Goal: Task Accomplishment & Management: Manage account settings

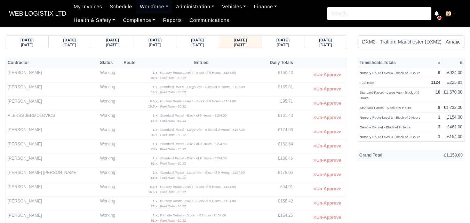
select select "1"
click at [284, 44] on small "[DATE]" at bounding box center [283, 45] width 13 height 4
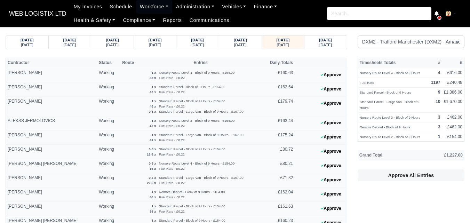
click at [275, 65] on th "Daily Totals" at bounding box center [278, 62] width 33 height 10
click at [320, 61] on th at bounding box center [321, 62] width 52 height 10
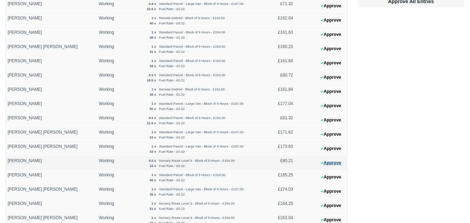
click at [326, 166] on button "Approve" at bounding box center [331, 163] width 28 height 10
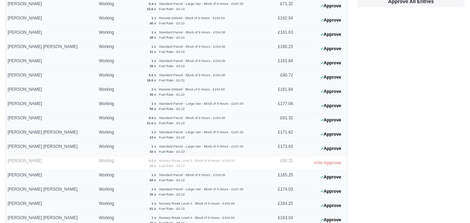
scroll to position [0, 0]
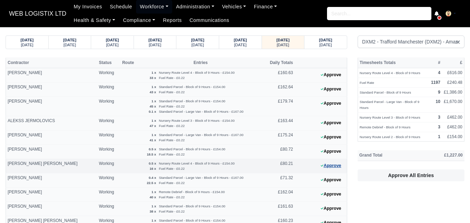
click at [333, 169] on button "Approve" at bounding box center [331, 166] width 28 height 10
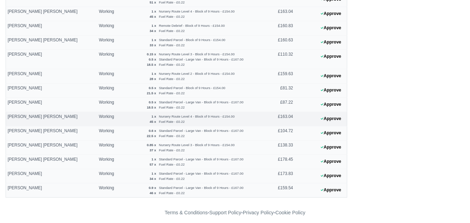
scroll to position [385, 0]
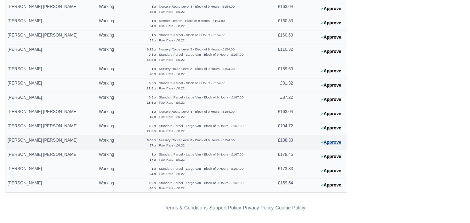
click at [334, 145] on button "Approve" at bounding box center [331, 143] width 28 height 10
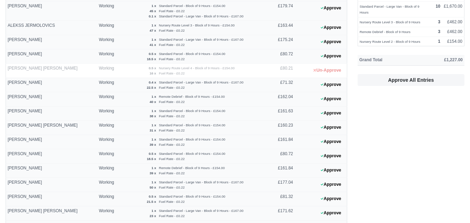
scroll to position [0, 0]
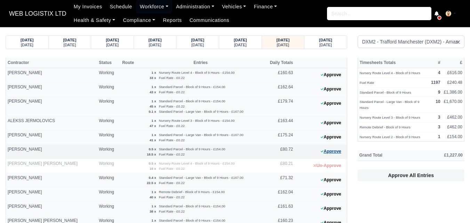
click at [327, 154] on button "Approve" at bounding box center [331, 152] width 28 height 10
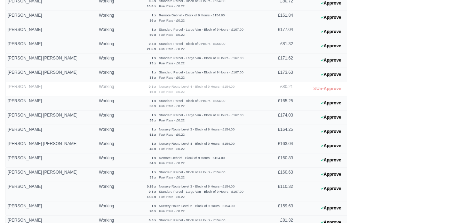
scroll to position [232, 0]
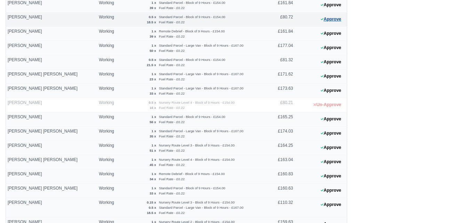
click at [325, 21] on button "Approve" at bounding box center [331, 19] width 28 height 10
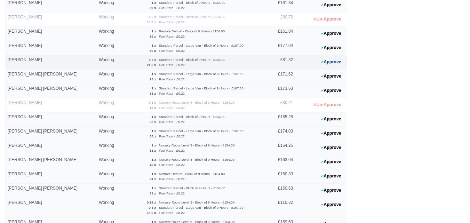
click at [343, 62] on button "Approve" at bounding box center [331, 62] width 28 height 10
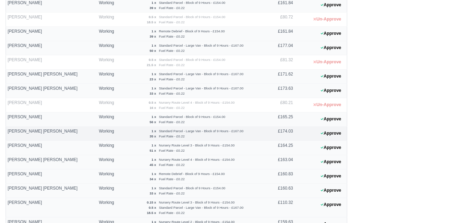
scroll to position [290, 0]
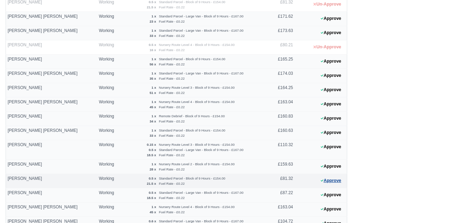
click at [323, 182] on icon at bounding box center [322, 181] width 3 height 4
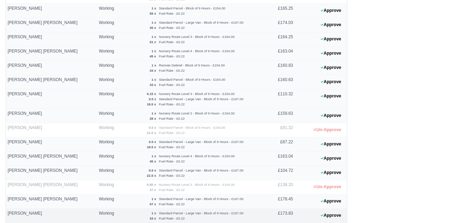
scroll to position [385, 0]
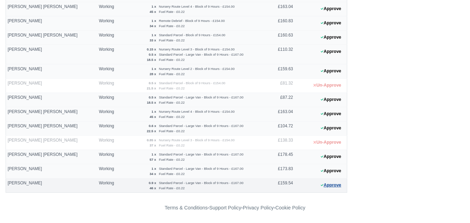
click at [336, 186] on button "Approve" at bounding box center [331, 185] width 28 height 10
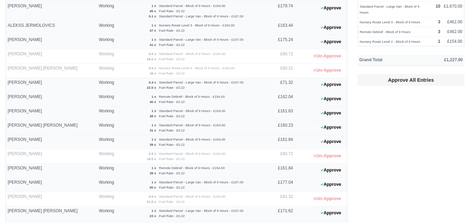
scroll to position [0, 0]
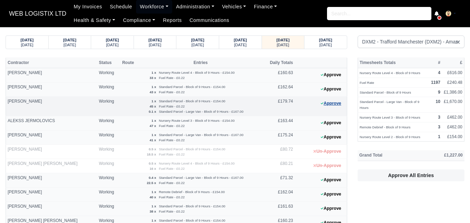
click at [318, 104] on button "Approve" at bounding box center [331, 104] width 28 height 10
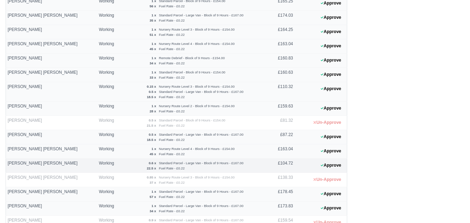
scroll to position [385, 0]
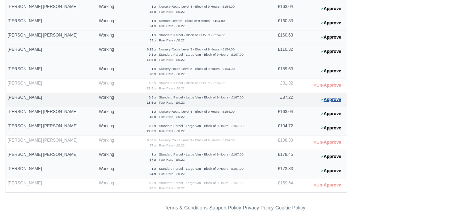
click at [330, 102] on button "Approve" at bounding box center [331, 100] width 28 height 10
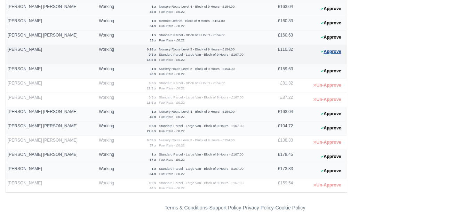
click at [336, 53] on button "Approve" at bounding box center [331, 52] width 28 height 10
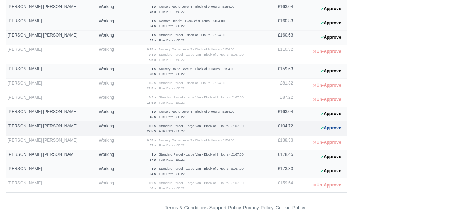
click at [333, 127] on button "Approve" at bounding box center [331, 128] width 28 height 10
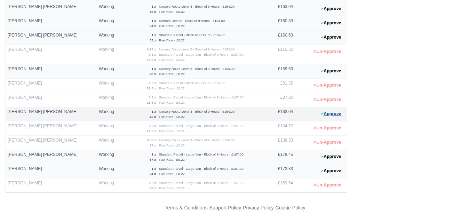
click at [335, 112] on button "Approve" at bounding box center [331, 114] width 28 height 10
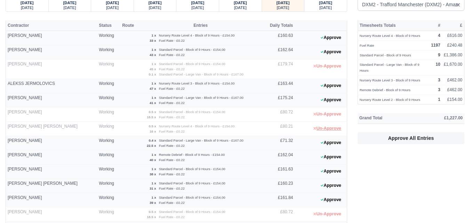
scroll to position [0, 0]
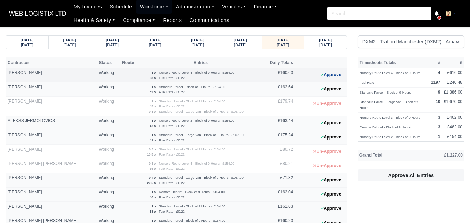
click at [336, 77] on button "Approve" at bounding box center [331, 75] width 28 height 10
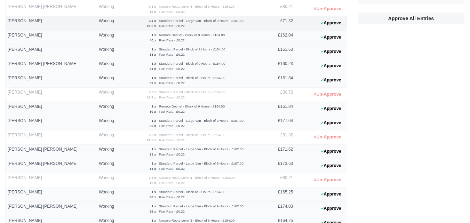
scroll to position [232, 0]
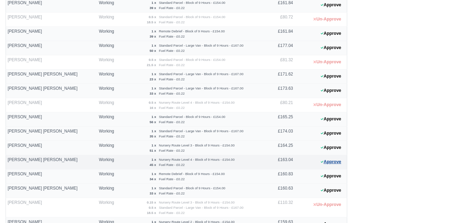
click at [332, 163] on button "Approve" at bounding box center [331, 162] width 28 height 10
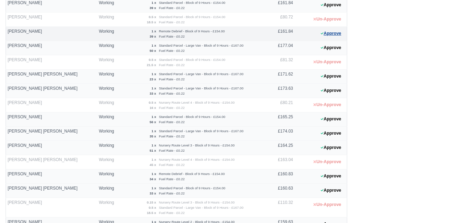
click at [340, 34] on button "Approve" at bounding box center [331, 34] width 28 height 10
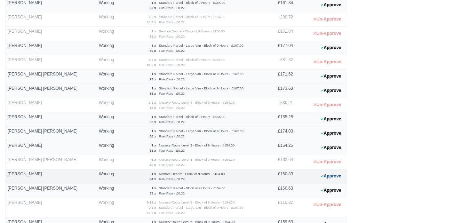
click at [332, 178] on button "Approve" at bounding box center [331, 176] width 28 height 10
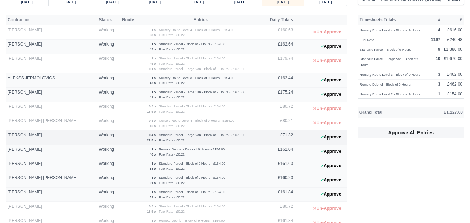
scroll to position [58, 0]
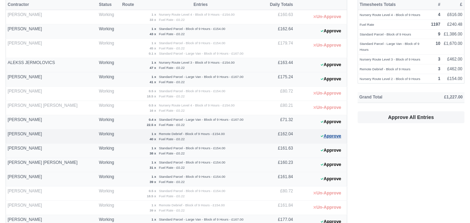
click at [335, 138] on button "Approve" at bounding box center [331, 136] width 28 height 10
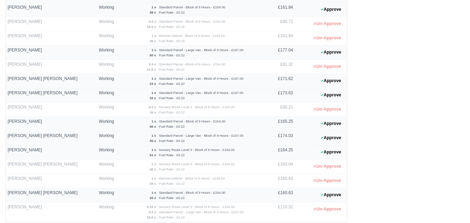
scroll to position [290, 0]
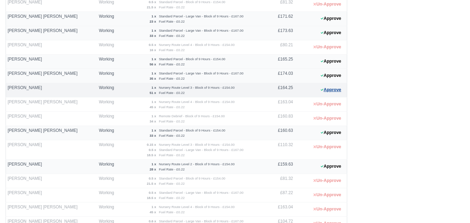
click at [322, 92] on icon at bounding box center [322, 90] width 3 height 4
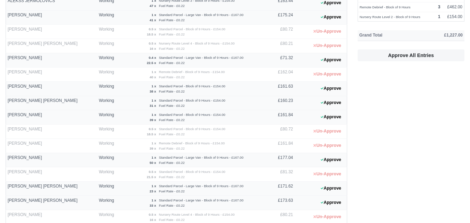
scroll to position [0, 0]
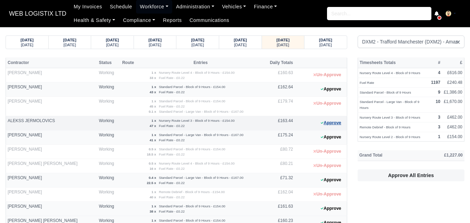
click at [329, 126] on button "Approve" at bounding box center [331, 123] width 28 height 10
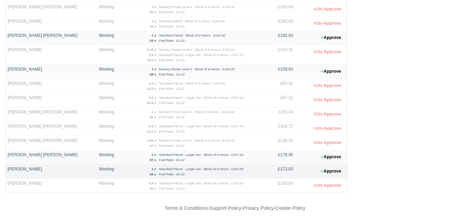
scroll to position [385, 0]
click at [329, 40] on button "Approve" at bounding box center [331, 37] width 28 height 10
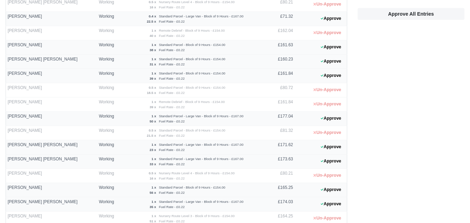
scroll to position [37, 0]
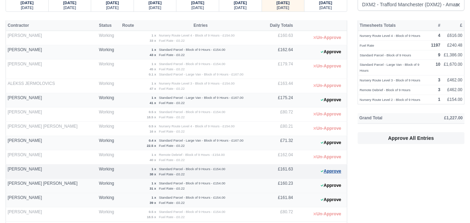
click at [327, 173] on button "Approve" at bounding box center [331, 171] width 28 height 10
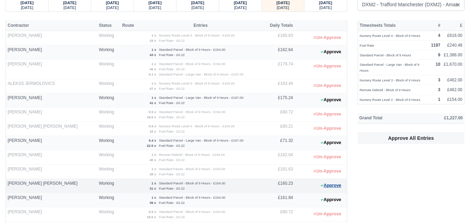
click at [338, 187] on button "Approve" at bounding box center [331, 186] width 28 height 10
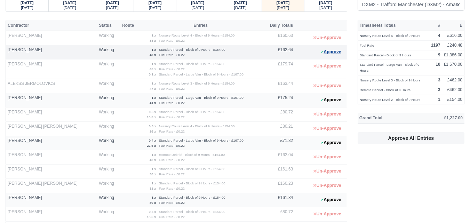
click at [334, 50] on button "Approve" at bounding box center [331, 52] width 28 height 10
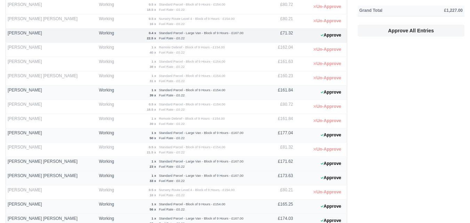
scroll to position [153, 0]
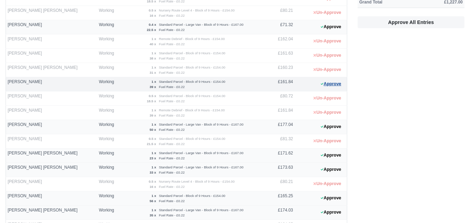
click at [327, 85] on button "Approve" at bounding box center [331, 84] width 28 height 10
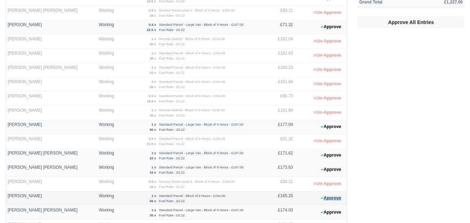
click at [328, 196] on button "Approve" at bounding box center [331, 198] width 28 height 10
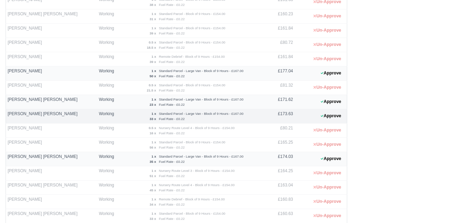
scroll to position [270, 0]
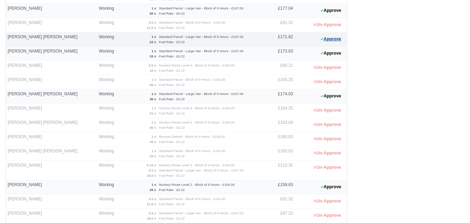
click at [326, 37] on button "Approve" at bounding box center [331, 39] width 28 height 10
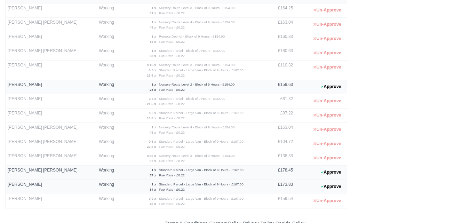
scroll to position [385, 0]
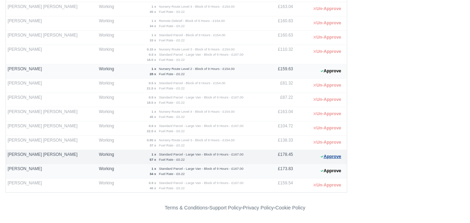
click at [326, 156] on button "Approve" at bounding box center [331, 157] width 28 height 10
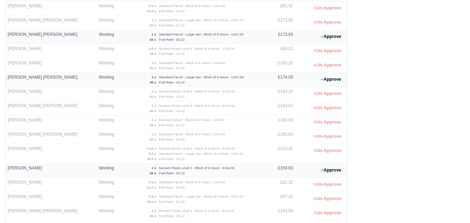
scroll to position [270, 0]
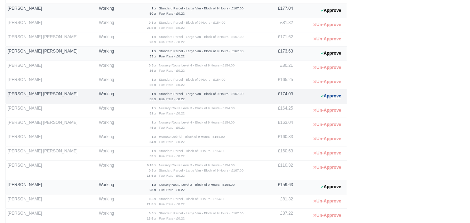
click at [327, 99] on button "Approve" at bounding box center [331, 96] width 28 height 10
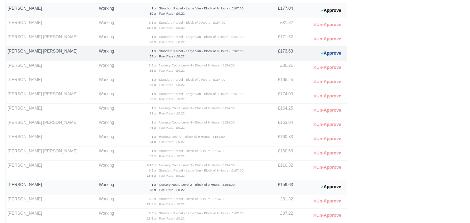
click at [327, 52] on button "Approve" at bounding box center [331, 53] width 28 height 10
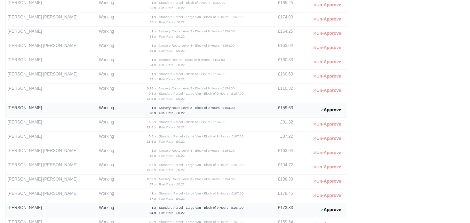
scroll to position [385, 0]
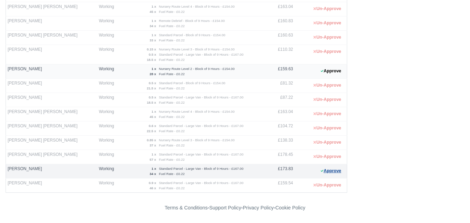
click at [330, 173] on button "Approve" at bounding box center [331, 171] width 28 height 10
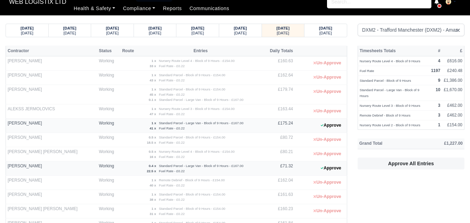
scroll to position [0, 0]
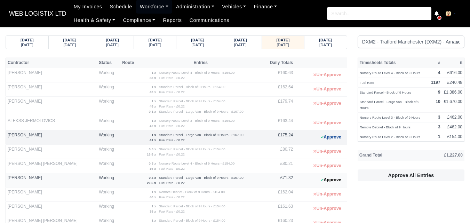
click at [340, 134] on button "Approve" at bounding box center [331, 137] width 28 height 10
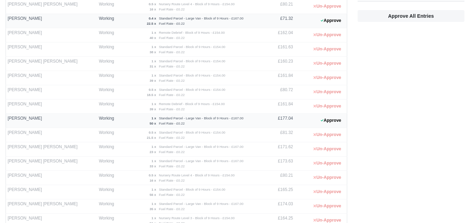
scroll to position [174, 0]
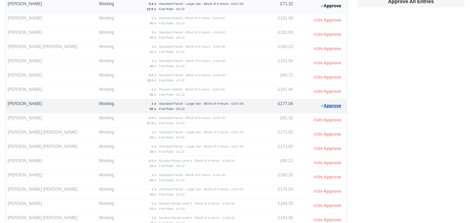
click at [331, 108] on button "Approve" at bounding box center [331, 106] width 28 height 10
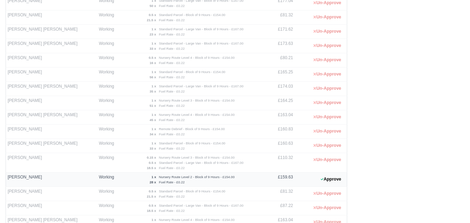
scroll to position [385, 0]
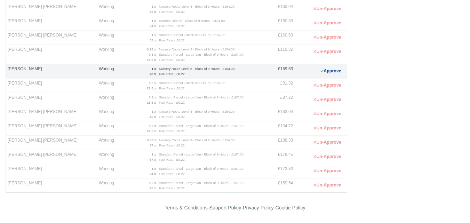
click at [332, 70] on button "Approve" at bounding box center [331, 71] width 28 height 10
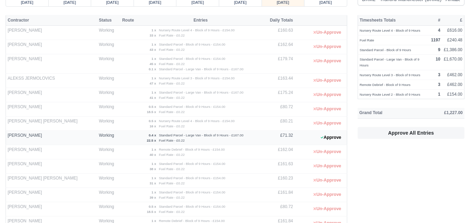
scroll to position [58, 0]
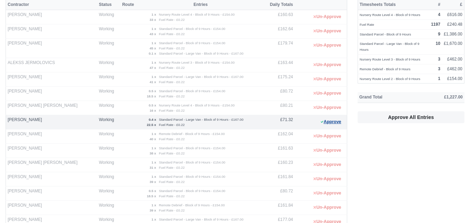
click at [331, 125] on button "Approve" at bounding box center [331, 122] width 28 height 10
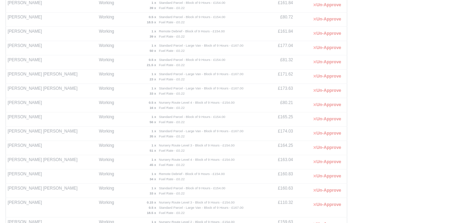
scroll to position [0, 0]
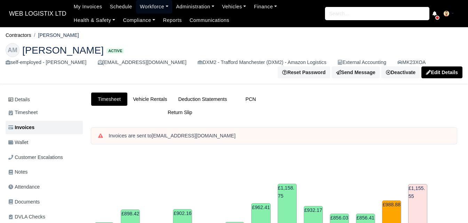
click at [136, 9] on link "Workforce" at bounding box center [154, 7] width 36 height 14
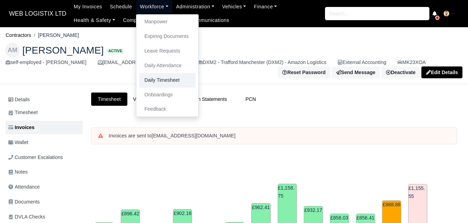
click at [151, 82] on link "Daily Timesheet" at bounding box center [167, 80] width 56 height 15
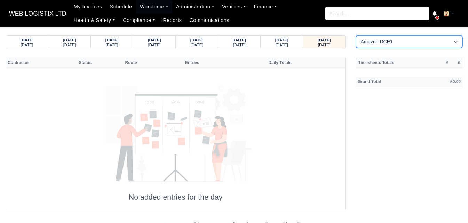
drag, startPoint x: 381, startPoint y: 40, endPoint x: 379, endPoint y: 47, distance: 6.6
click at [381, 40] on select "Amazon DCE1 DWN2 - Knowsley (DWN2) - Amazon Logistics (L34 7XL) DXM2 - Trafford…" at bounding box center [409, 42] width 107 height 13
select select "1"
click at [356, 36] on select "Amazon DCE1 DWN2 - Knowsley (DWN2) - Amazon Logistics (L34 7XL) DXM2 - Trafford…" at bounding box center [409, 42] width 107 height 13
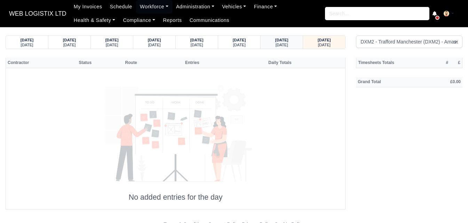
click at [291, 46] on div "Tuesday" at bounding box center [281, 44] width 29 height 5
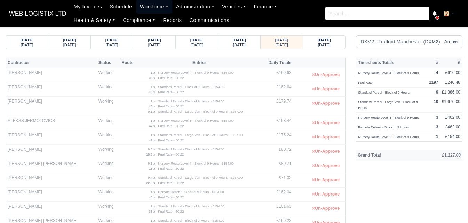
drag, startPoint x: 147, startPoint y: 8, endPoint x: 157, endPoint y: 21, distance: 15.8
click at [147, 8] on link "Workforce" at bounding box center [154, 7] width 36 height 14
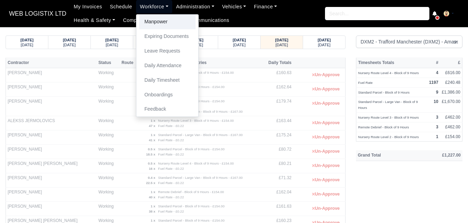
click at [157, 22] on link "Manpower" at bounding box center [167, 22] width 56 height 15
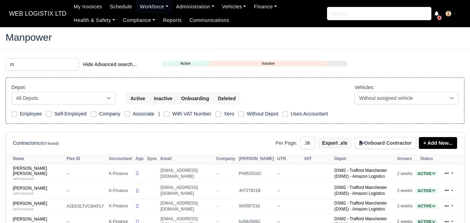
select select "25"
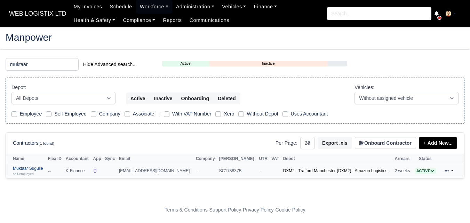
type input "muktaar"
click at [37, 168] on link "Muktaar Sugulle self-employed" at bounding box center [29, 171] width 32 height 10
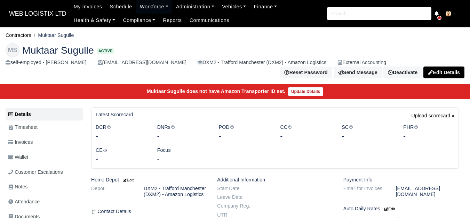
click at [32, 157] on link "Wallet" at bounding box center [44, 157] width 77 height 14
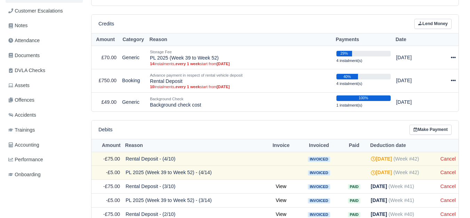
scroll to position [135, 0]
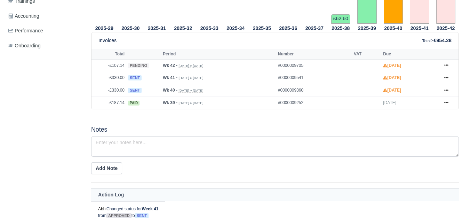
scroll to position [290, 0]
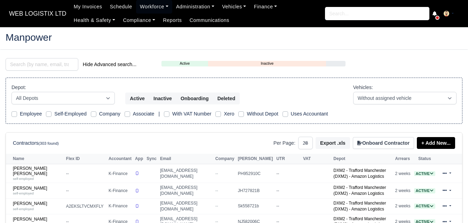
select select "25"
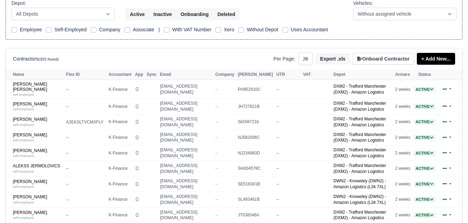
scroll to position [116, 0]
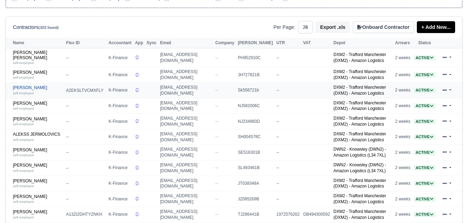
click at [35, 92] on div "self-employed" at bounding box center [38, 93] width 50 height 5
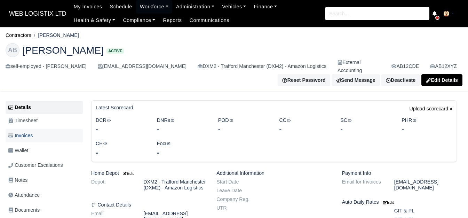
click at [39, 130] on link "Invoices" at bounding box center [44, 136] width 77 height 14
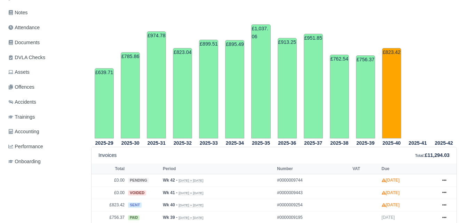
scroll to position [58, 0]
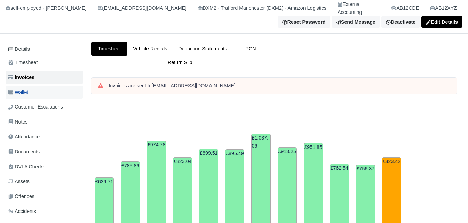
click at [38, 86] on link "Wallet" at bounding box center [44, 93] width 77 height 14
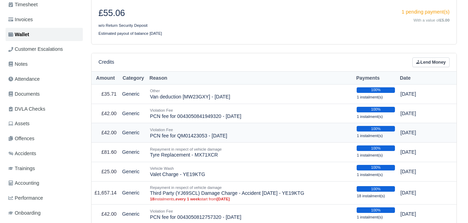
scroll to position [58, 0]
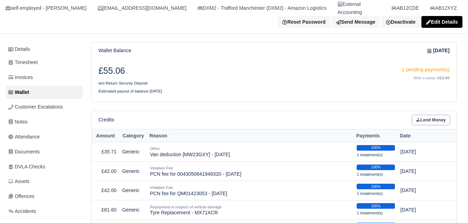
click at [442, 115] on link "Lend Money" at bounding box center [431, 120] width 37 height 10
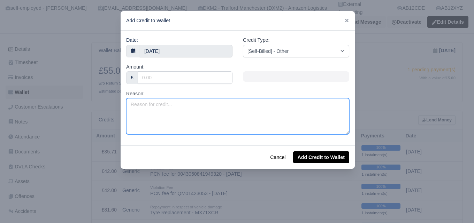
click at [241, 101] on textarea "Reason:" at bounding box center [237, 116] width 223 height 36
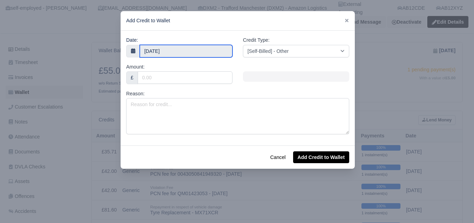
click at [201, 47] on input "15 October 2025" at bounding box center [186, 51] width 93 height 13
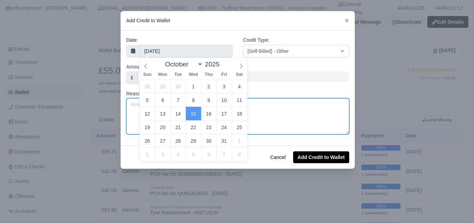
click at [298, 113] on textarea "Reason:" at bounding box center [237, 116] width 223 height 36
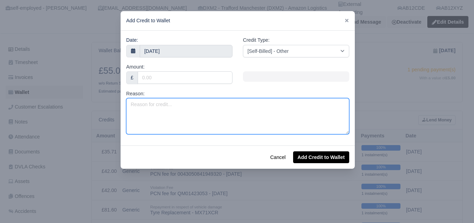
click at [220, 110] on textarea "Reason:" at bounding box center [237, 116] width 223 height 36
type textarea "Negative Invoice Week 41"
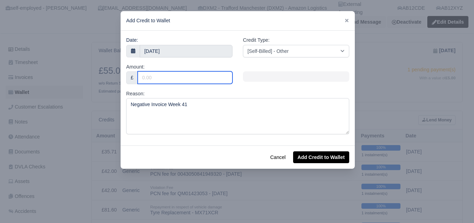
click at [202, 79] on input "Amount:" at bounding box center [185, 77] width 95 height 13
type input "71.43"
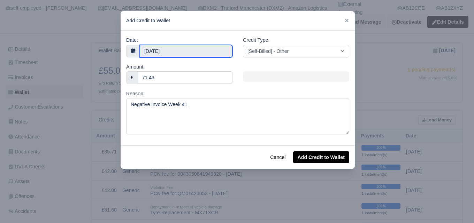
click at [195, 46] on input "15 October 2025" at bounding box center [186, 51] width 93 height 13
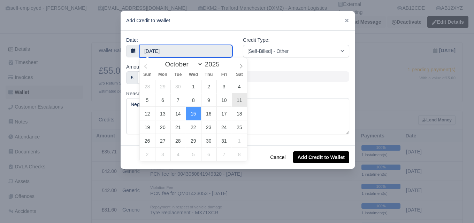
type input "11 October 2025"
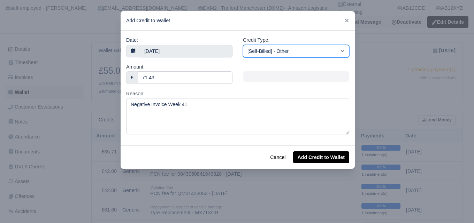
drag, startPoint x: 260, startPoint y: 47, endPoint x: 266, endPoint y: 56, distance: 10.6
click at [260, 47] on select "[Self-Billed] - Other [Self-Billed] - Negative Invoice [Self-Billed] - Keychain…" at bounding box center [296, 51] width 106 height 13
click at [243, 45] on select "[Self-Billed] - Other [Self-Billed] - Negative Invoice [Self-Billed] - Keychain…" at bounding box center [296, 51] width 106 height 13
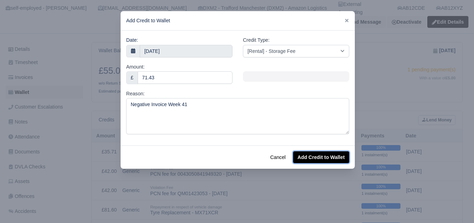
click at [310, 154] on button "Add Credit to Wallet" at bounding box center [321, 157] width 56 height 12
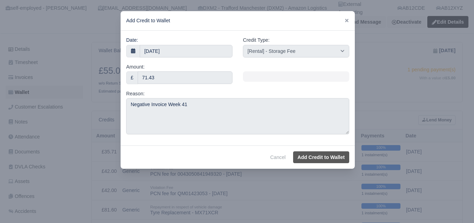
select select "other"
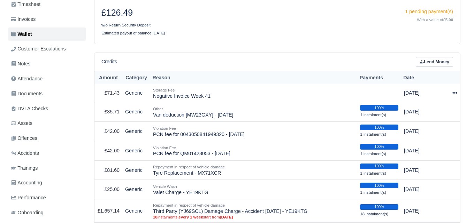
scroll to position [116, 0]
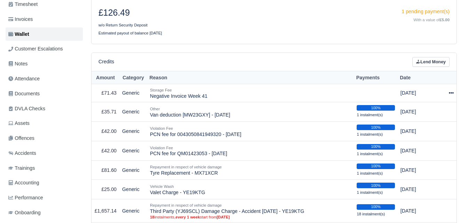
select select "7645"
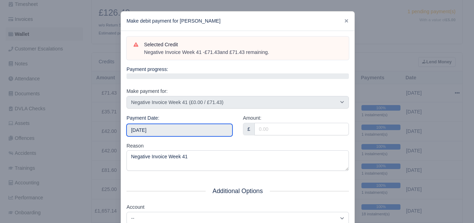
click at [188, 131] on input "[DATE]" at bounding box center [179, 130] width 106 height 13
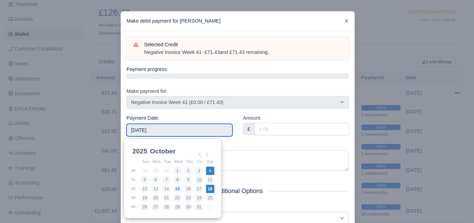
type input "2025-10-04"
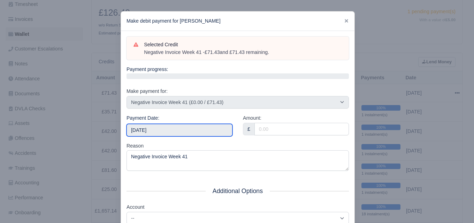
click at [223, 131] on input "2025-10-04" at bounding box center [179, 130] width 106 height 13
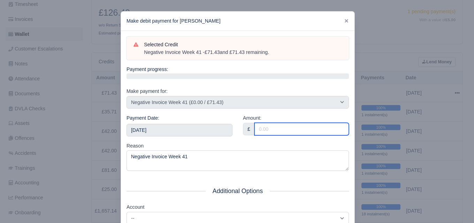
click at [272, 131] on input "Amount:" at bounding box center [301, 129] width 94 height 13
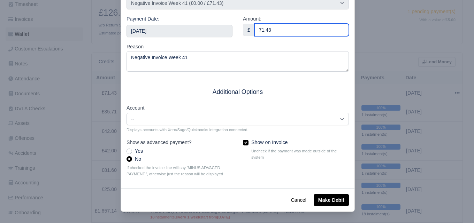
type input "71.43"
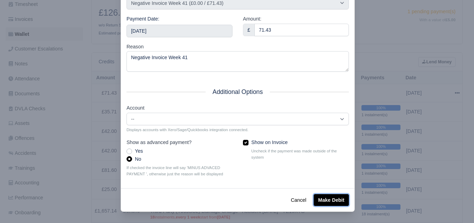
click at [332, 201] on button "Make Debit" at bounding box center [330, 200] width 35 height 12
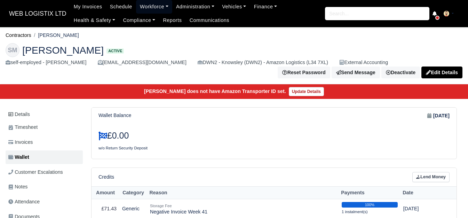
click at [139, 10] on link "Workforce" at bounding box center [154, 7] width 36 height 14
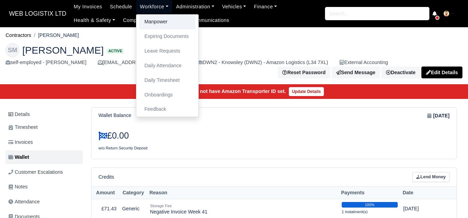
click at [142, 17] on link "Manpower" at bounding box center [167, 22] width 56 height 15
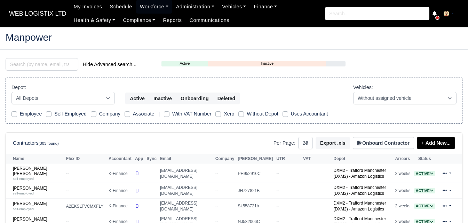
select select "25"
click at [52, 65] on input "search" at bounding box center [42, 64] width 73 height 13
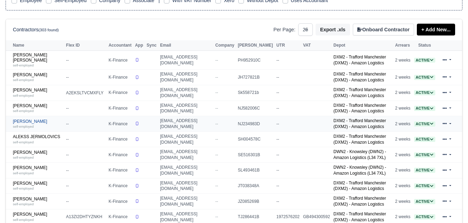
scroll to position [116, 0]
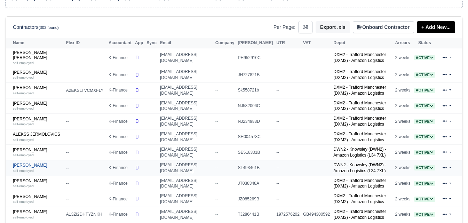
click at [23, 165] on link "Ali Irshad self-employed" at bounding box center [38, 168] width 50 height 10
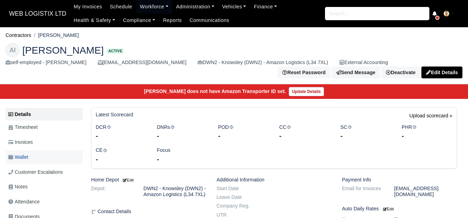
click at [37, 150] on link "Wallet" at bounding box center [44, 157] width 77 height 14
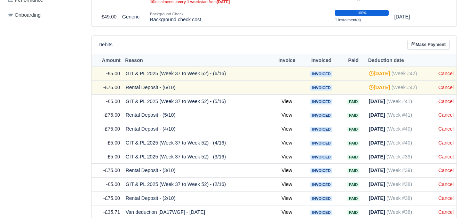
scroll to position [274, 0]
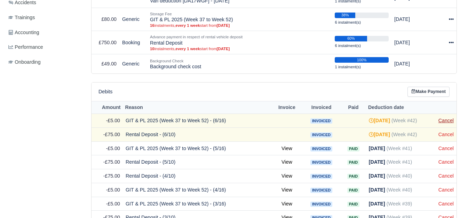
click at [446, 118] on link "Cancel" at bounding box center [446, 121] width 15 height 6
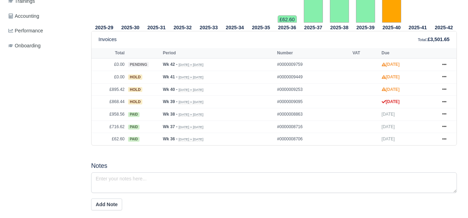
scroll to position [290, 0]
click at [442, 123] on link at bounding box center [444, 127] width 10 height 9
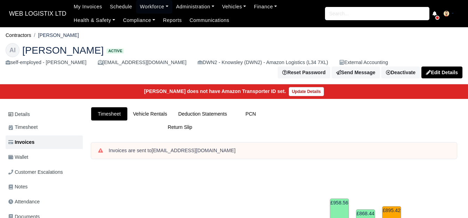
scroll to position [174, 0]
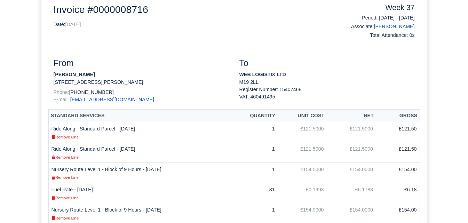
scroll to position [58, 0]
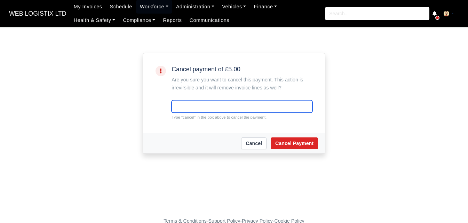
click at [187, 110] on input "text" at bounding box center [242, 106] width 141 height 13
paste input "cancel"
type input "cancel"
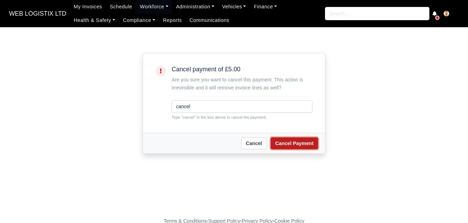
click at [289, 149] on button "Cancel Payment" at bounding box center [294, 144] width 47 height 12
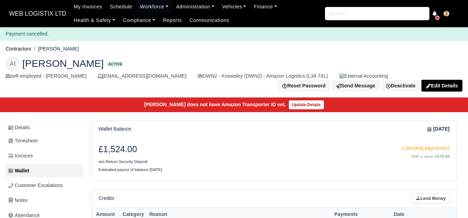
scroll to position [232, 0]
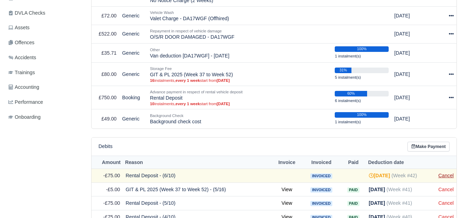
click at [446, 173] on link "Cancel" at bounding box center [446, 176] width 15 height 6
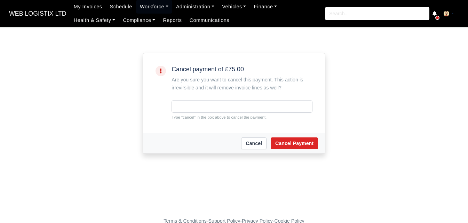
click at [194, 109] on input "text" at bounding box center [242, 106] width 141 height 13
type input "cancel"
click at [301, 141] on button "Cancel Payment" at bounding box center [294, 144] width 47 height 12
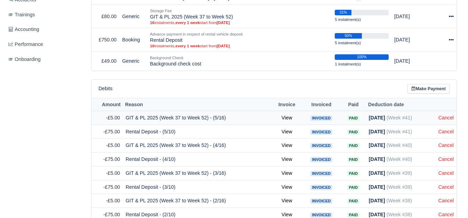
click at [436, 112] on td "11/10/2025 (Week #41)" at bounding box center [401, 118] width 70 height 14
click at [443, 115] on link "Cancel" at bounding box center [446, 118] width 15 height 6
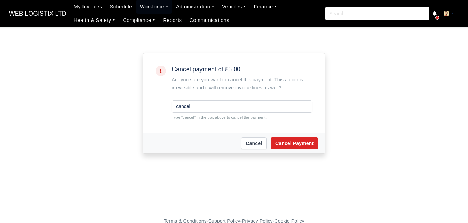
type input "cancel"
click at [264, 142] on link "Cancel" at bounding box center [253, 144] width 25 height 12
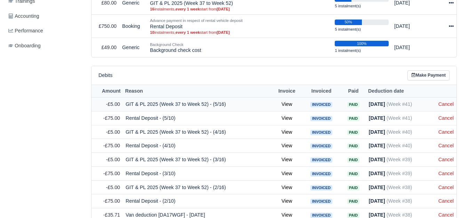
scroll to position [290, 0]
click at [448, 106] on td "Cancel" at bounding box center [446, 105] width 21 height 14
click at [446, 101] on link "Cancel" at bounding box center [446, 104] width 15 height 6
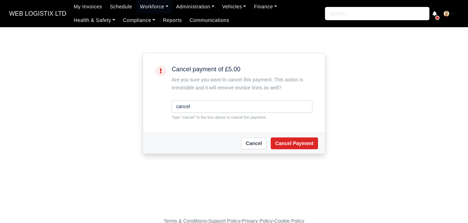
type input "cancel"
click at [323, 140] on div "Cancel Cancel Payment" at bounding box center [234, 143] width 182 height 21
click at [307, 143] on button "Cancel Payment" at bounding box center [294, 144] width 47 height 12
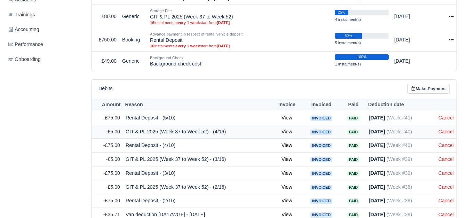
scroll to position [290, 0]
click at [439, 113] on td "Cancel" at bounding box center [446, 118] width 21 height 14
click at [441, 115] on link "Cancel" at bounding box center [446, 118] width 15 height 6
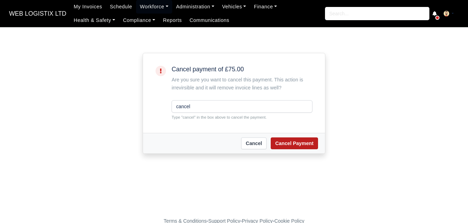
type input "cancel"
click at [292, 142] on button "Cancel Payment" at bounding box center [294, 144] width 47 height 12
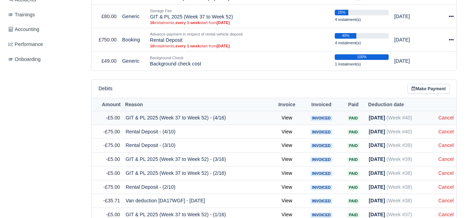
scroll to position [290, 0]
click at [454, 114] on td "Cancel" at bounding box center [446, 118] width 21 height 14
click at [445, 115] on link "Cancel" at bounding box center [446, 118] width 15 height 6
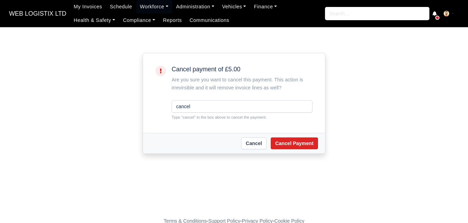
type input "cancel"
click at [303, 134] on div "[PERSON_NAME] Payment" at bounding box center [234, 143] width 182 height 21
click at [300, 141] on button "Cancel Payment" at bounding box center [294, 144] width 47 height 12
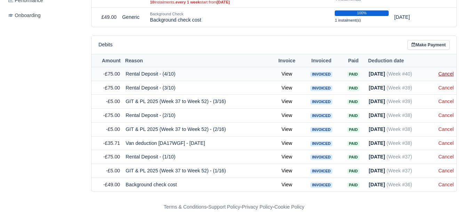
click at [443, 73] on link "Cancel" at bounding box center [446, 74] width 15 height 6
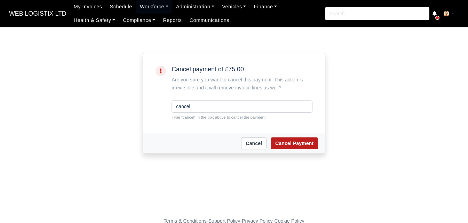
type input "cancel"
click at [290, 141] on button "Cancel Payment" at bounding box center [294, 144] width 47 height 12
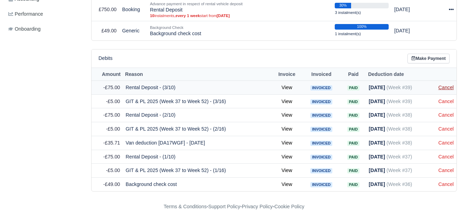
scroll to position [320, 0]
click at [449, 85] on link "Cancel" at bounding box center [446, 88] width 15 height 6
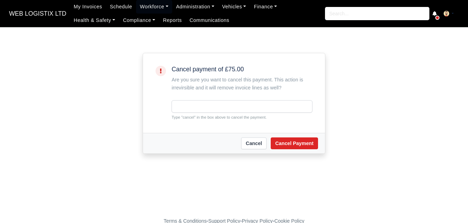
click at [185, 106] on input "text" at bounding box center [242, 106] width 141 height 13
type input "cancel"
click at [302, 145] on button "Cancel Payment" at bounding box center [294, 144] width 47 height 12
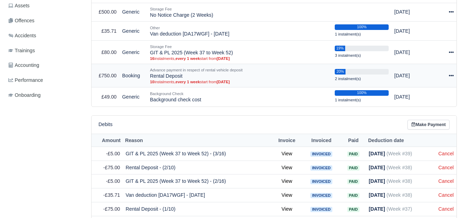
scroll to position [306, 0]
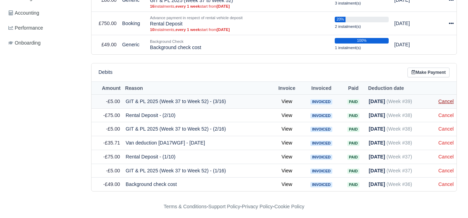
click at [449, 99] on link "Cancel" at bounding box center [446, 102] width 15 height 6
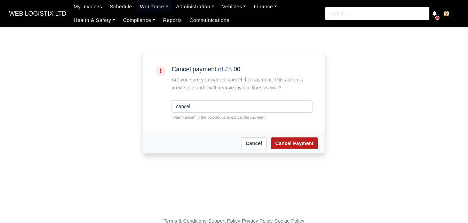
type input "cancel"
click at [283, 143] on button "Cancel Payment" at bounding box center [294, 144] width 47 height 12
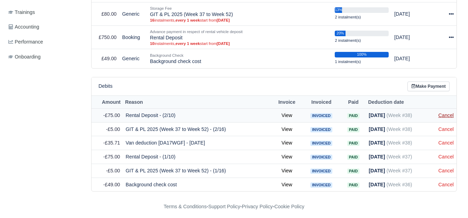
scroll to position [293, 0]
click at [447, 112] on link "Cancel" at bounding box center [446, 115] width 15 height 6
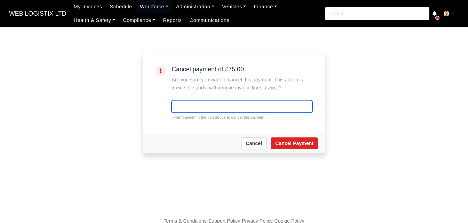
click at [189, 111] on input "text" at bounding box center [242, 106] width 141 height 13
paste input "cancel"
type input "cancel"
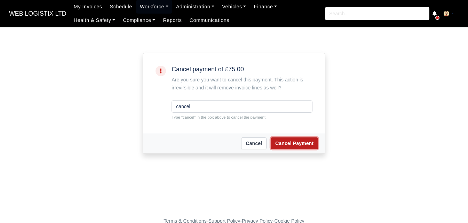
click at [306, 142] on button "Cancel Payment" at bounding box center [294, 144] width 47 height 12
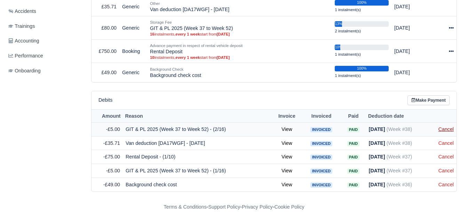
scroll to position [279, 0]
click at [445, 126] on link "Cancel" at bounding box center [446, 129] width 15 height 6
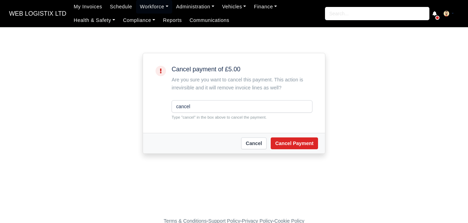
type input "cancel"
click at [319, 145] on div "[PERSON_NAME] Payment" at bounding box center [234, 143] width 182 height 21
click at [314, 146] on button "Cancel Payment" at bounding box center [294, 144] width 47 height 12
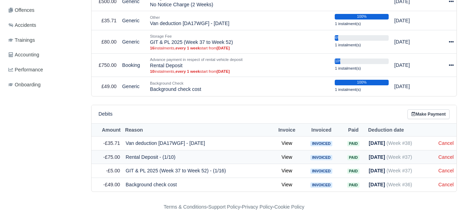
click at [447, 158] on td "Cancel" at bounding box center [446, 157] width 21 height 14
click at [447, 154] on link "Cancel" at bounding box center [446, 157] width 15 height 6
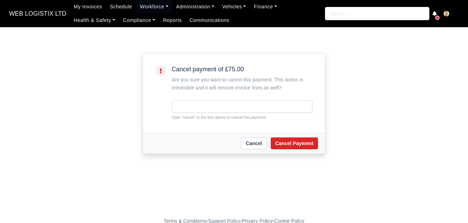
click at [188, 107] on input "text" at bounding box center [242, 106] width 141 height 13
type input "cancel"
click at [297, 146] on button "Cancel Payment" at bounding box center [294, 144] width 47 height 12
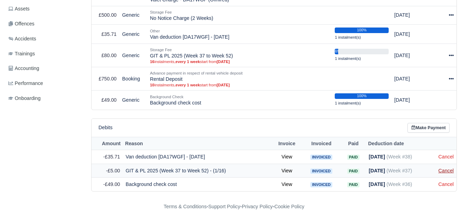
click at [443, 168] on link "Cancel" at bounding box center [446, 171] width 15 height 6
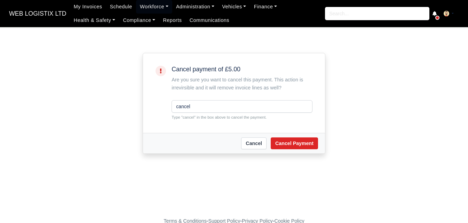
type input "cancel"
click at [272, 141] on div "Cancel Cancel Payment" at bounding box center [234, 144] width 168 height 12
click at [281, 141] on button "Cancel Payment" at bounding box center [294, 144] width 47 height 12
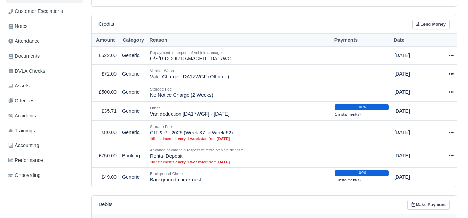
scroll to position [174, 0]
drag, startPoint x: 150, startPoint y: 152, endPoint x: 184, endPoint y: 151, distance: 34.1
click at [184, 151] on td "Advance payment in respect of rental vehicle deposit Rental Deposit 10 instalme…" at bounding box center [239, 155] width 185 height 23
copy td "Rental Deposit"
click at [428, 20] on link "Lend Money" at bounding box center [431, 25] width 37 height 10
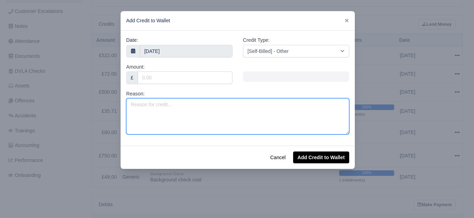
click at [230, 101] on textarea "Reason:" at bounding box center [237, 116] width 223 height 36
paste textarea "Rental Deposit"
type textarea "Rental Deposit"
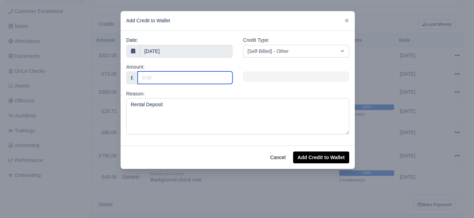
click at [172, 77] on input "Amount:" at bounding box center [185, 77] width 95 height 13
type input "150"
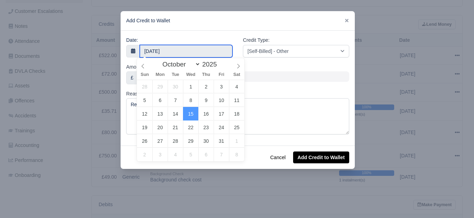
click at [165, 47] on input "15 October 2025" at bounding box center [186, 51] width 93 height 13
select select "8"
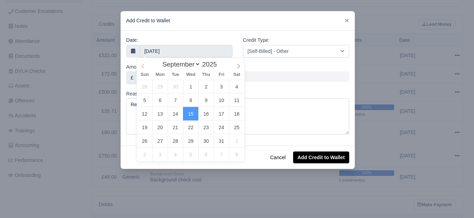
click at [143, 63] on span at bounding box center [143, 64] width 12 height 12
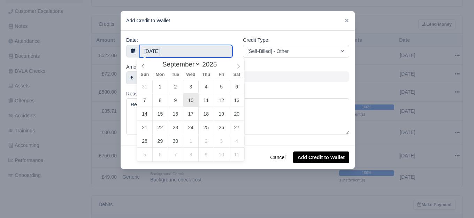
type input "10 September 2025"
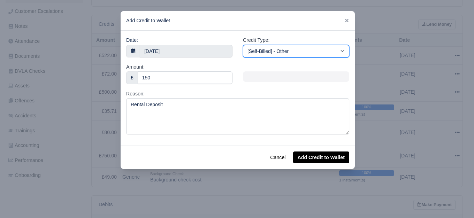
click at [274, 53] on select "[Self-Billed] - Other [Self-Billed] - Negative Invoice [Self-Billed] - Keychain…" at bounding box center [296, 51] width 106 height 13
click at [243, 45] on select "[Self-Billed] - Other [Self-Billed] - Negative Invoice [Self-Billed] - Keychain…" at bounding box center [296, 51] width 106 height 13
click at [296, 53] on select "[Self-Billed] - Other [Self-Billed] - Negative Invoice [Self-Billed] - Keychain…" at bounding box center [296, 51] width 106 height 13
click at [243, 45] on select "[Self-Billed] - Other [Self-Billed] - Negative Invoice [Self-Billed] - Keychain…" at bounding box center [296, 51] width 106 height 13
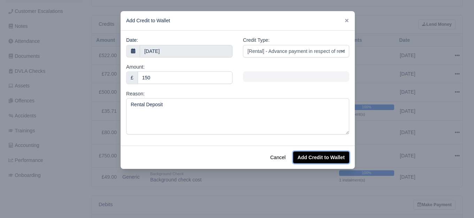
click at [324, 161] on button "Add Credit to Wallet" at bounding box center [321, 157] width 56 height 12
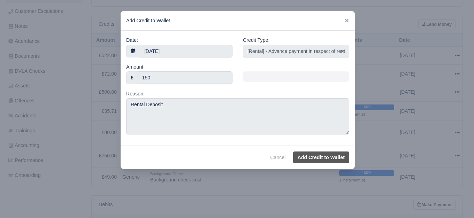
select select "other"
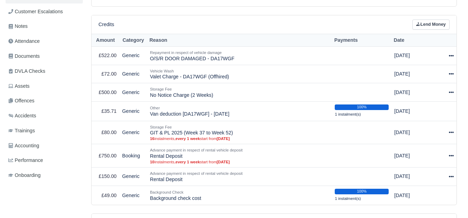
scroll to position [161, 0]
click at [448, 153] on div at bounding box center [447, 156] width 14 height 8
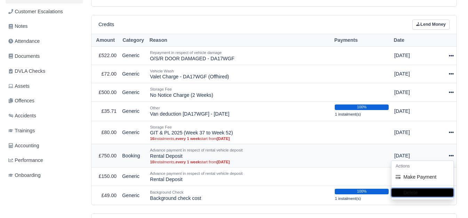
click at [408, 188] on button "Delete" at bounding box center [423, 192] width 62 height 8
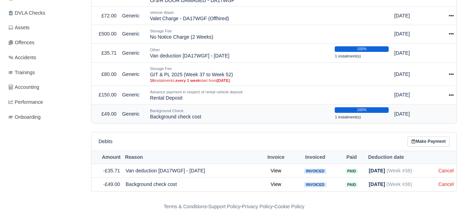
scroll to position [232, 0]
click at [189, 68] on td "Storage Fee GIT & PL 2025 (Week 37 to Week 52) 16 instalments, every 1 week sta…" at bounding box center [239, 74] width 185 height 23
copy td "GIT & PL 2025 (Week 37 to Week 52)"
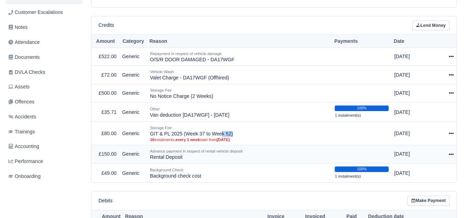
scroll to position [116, 0]
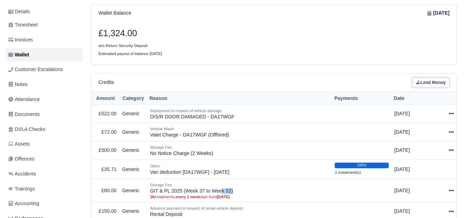
click at [427, 79] on link "Lend Money" at bounding box center [431, 83] width 37 height 10
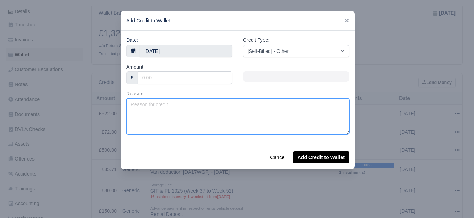
click at [207, 108] on textarea "Reason:" at bounding box center [237, 116] width 223 height 36
paste textarea "GIT & PL 2025 (Week 37 to Week 52)"
click at [205, 104] on textarea "GIT & PL 2025 (Week 37 to Week 52)" at bounding box center [237, 116] width 223 height 36
type textarea "GIT & PL 2025 (Week 37 to Week 40)"
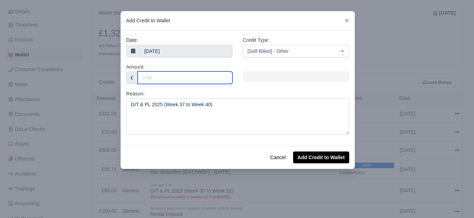
click at [200, 76] on input "Amount:" at bounding box center [185, 77] width 95 height 13
type input "20"
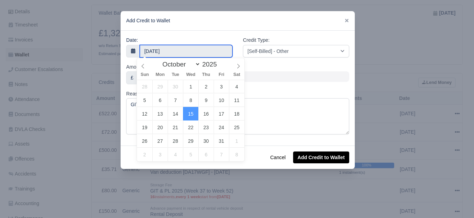
select select "8"
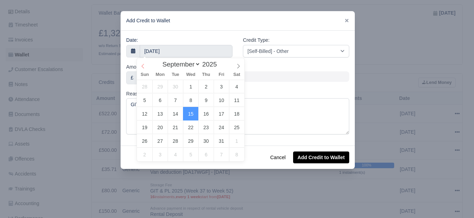
click at [142, 66] on icon at bounding box center [143, 66] width 2 height 5
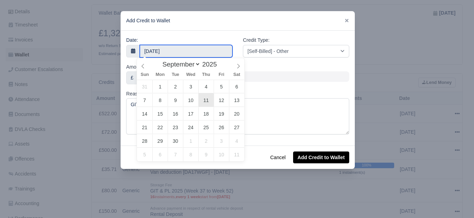
type input "11 September 2025"
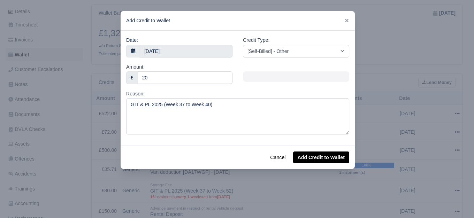
click at [268, 41] on div "Credit Type: [Self-Billed] - Other [Self-Billed] - Negative Invoice [Self-Bille…" at bounding box center [296, 46] width 106 height 21
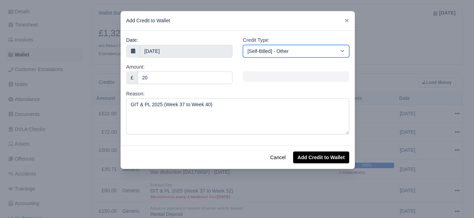
click at [269, 49] on select "[Self-Billed] - Other [Self-Billed] - Negative Invoice [Self-Billed] - Keychain…" at bounding box center [296, 51] width 106 height 13
click at [243, 45] on select "[Self-Billed] - Other [Self-Billed] - Negative Invoice [Self-Billed] - Keychain…" at bounding box center [296, 51] width 106 height 13
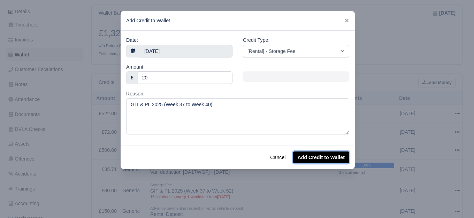
click at [328, 156] on button "Add Credit to Wallet" at bounding box center [321, 157] width 56 height 12
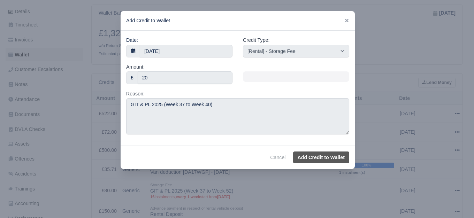
select select "other"
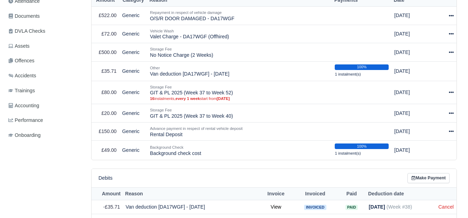
scroll to position [237, 0]
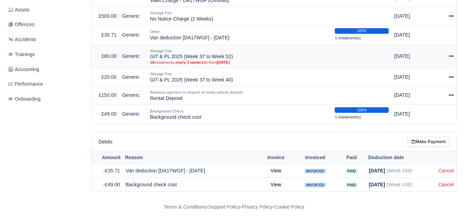
click at [450, 55] on icon at bounding box center [451, 56] width 5 height 5
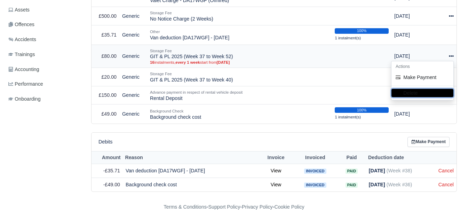
click at [426, 89] on button "Delete" at bounding box center [423, 93] width 62 height 8
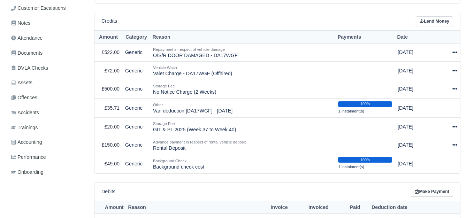
scroll to position [169, 0]
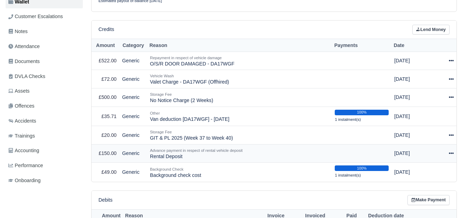
click at [455, 150] on td "Actions Make Payment Schedule [GEOGRAPHIC_DATA]" at bounding box center [447, 153] width 20 height 18
click at [450, 151] on icon at bounding box center [451, 153] width 5 height 5
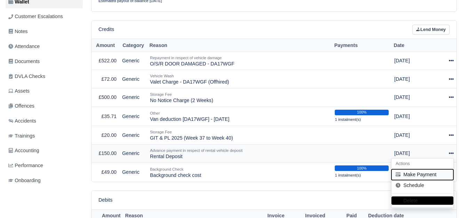
click at [423, 169] on button "Make Payment" at bounding box center [423, 174] width 62 height 11
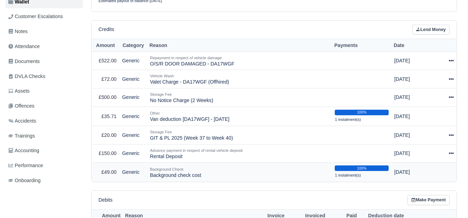
select select "7647"
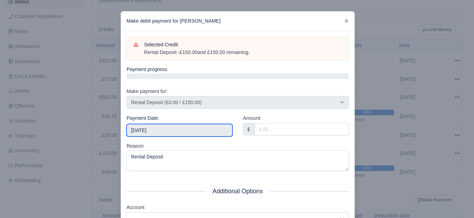
click at [186, 135] on input "2025-10-18" at bounding box center [179, 130] width 106 height 13
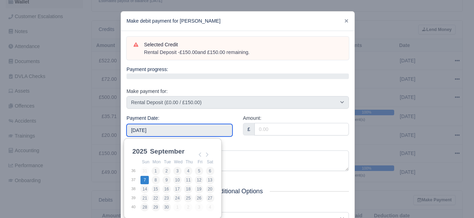
type input "2025-09-07"
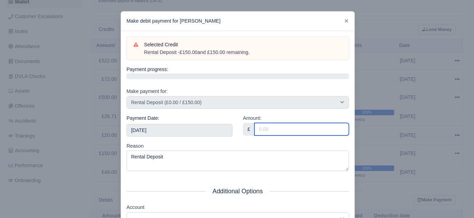
click at [274, 130] on input "Amount:" at bounding box center [301, 129] width 94 height 13
click at [274, 130] on input "75" at bounding box center [301, 129] width 94 height 13
type input "75"
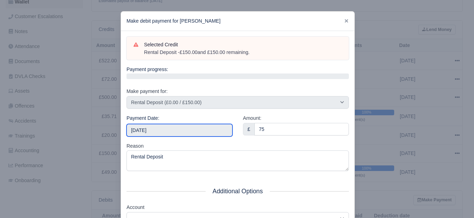
click at [159, 135] on input "2025-09-07" at bounding box center [179, 130] width 106 height 13
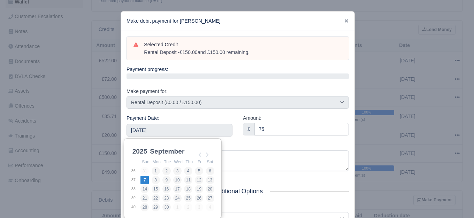
click at [252, 149] on div "Reason Rental Deposit" at bounding box center [237, 156] width 222 height 29
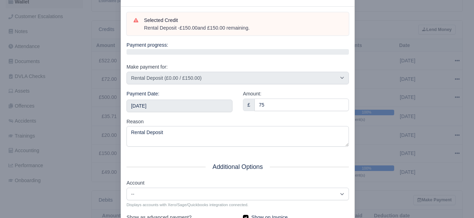
scroll to position [105, 0]
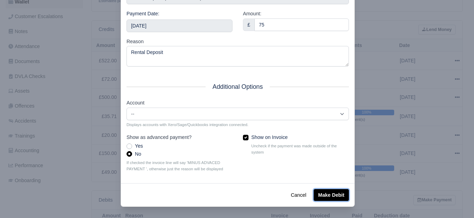
click at [323, 195] on button "Make Debit" at bounding box center [330, 195] width 35 height 12
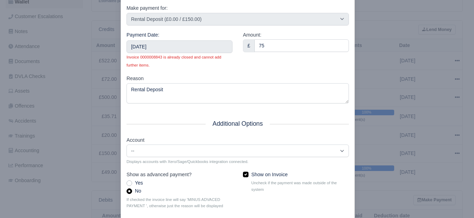
scroll to position [124, 0]
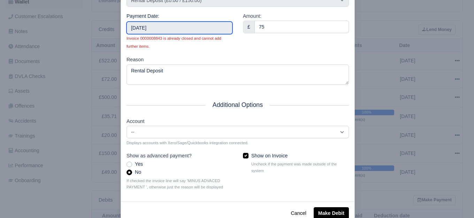
click at [185, 28] on input "2025-09-07" at bounding box center [179, 28] width 106 height 13
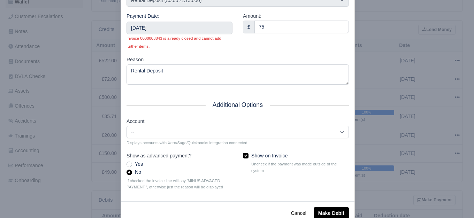
click at [228, 51] on div "Payment Date: 2025-09-07 Invoice 0000008843 is already closed and cannot add fu…" at bounding box center [179, 34] width 116 height 44
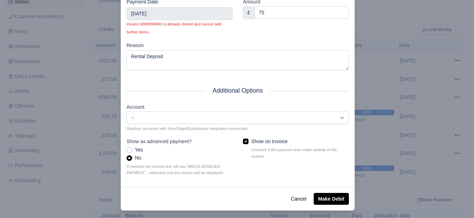
scroll to position [143, 0]
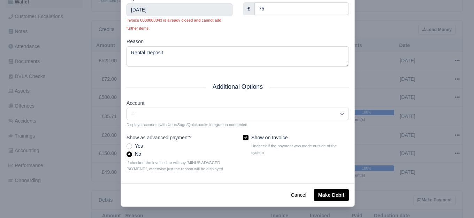
click at [319, 187] on div "Cancel Make Debit" at bounding box center [237, 194] width 233 height 23
click at [320, 189] on button "Make Debit" at bounding box center [330, 195] width 35 height 12
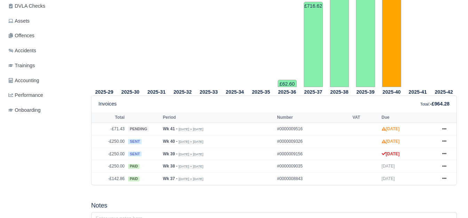
scroll to position [232, 0]
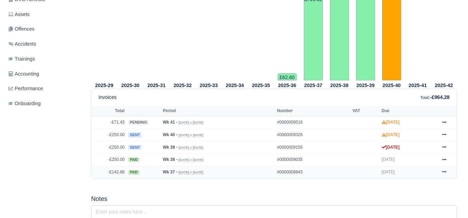
click at [441, 169] on link at bounding box center [444, 172] width 10 height 9
click at [303, 195] on h5 "Notes" at bounding box center [274, 198] width 366 height 7
click at [447, 156] on link at bounding box center [444, 159] width 10 height 9
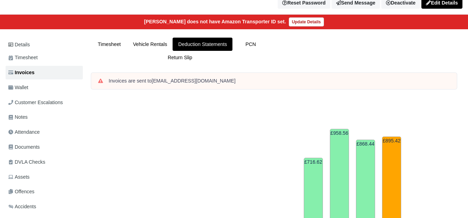
scroll to position [116, 0]
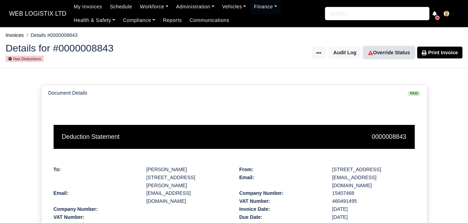
click at [376, 48] on link "Override Status" at bounding box center [389, 53] width 51 height 12
click at [387, 55] on link "Override Status" at bounding box center [389, 53] width 51 height 12
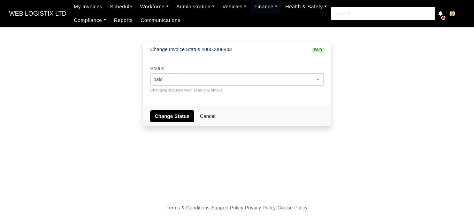
click at [243, 80] on span "paid" at bounding box center [236, 79] width 173 height 9
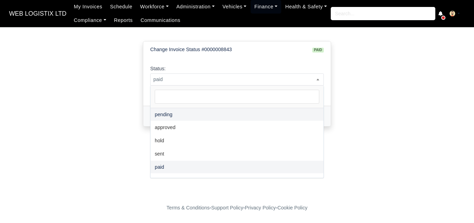
select select "pending"
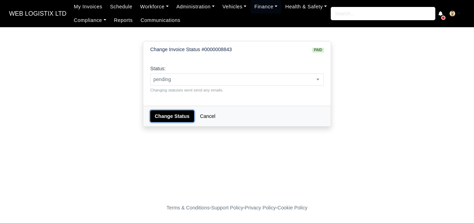
click at [164, 119] on button "Change Status" at bounding box center [172, 116] width 44 height 12
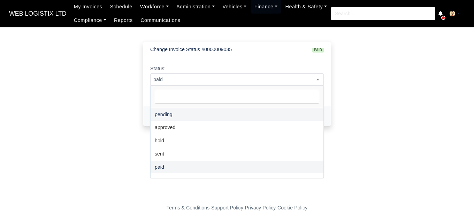
select select "pending"
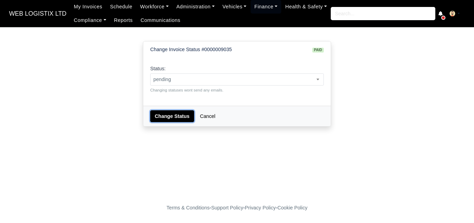
click at [165, 112] on button "Change Status" at bounding box center [172, 116] width 44 height 12
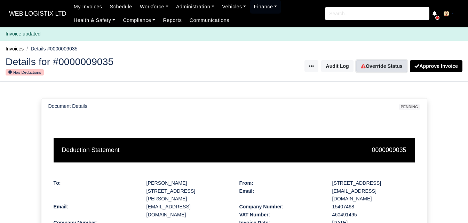
click at [387, 69] on link "Override Status" at bounding box center [382, 66] width 51 height 12
click at [391, 64] on link "Override Status" at bounding box center [382, 66] width 51 height 12
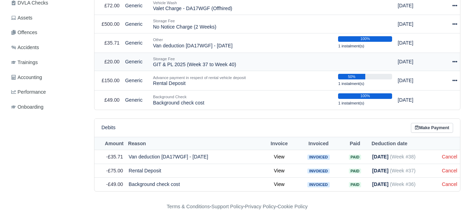
scroll to position [229, 0]
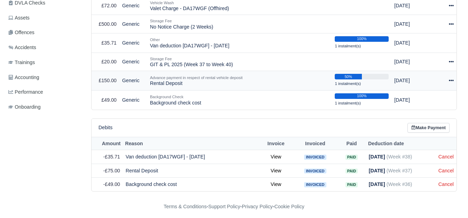
click at [449, 78] on icon at bounding box center [451, 80] width 5 height 5
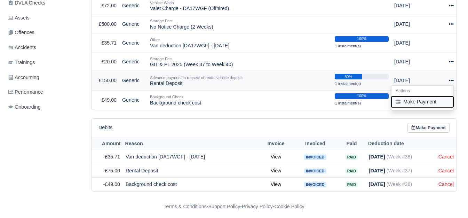
click at [434, 99] on button "Make Payment" at bounding box center [423, 101] width 62 height 11
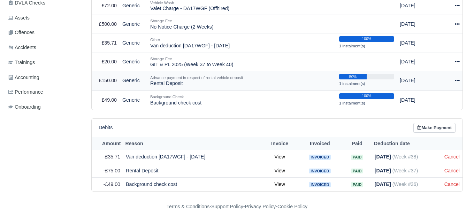
select select "7647"
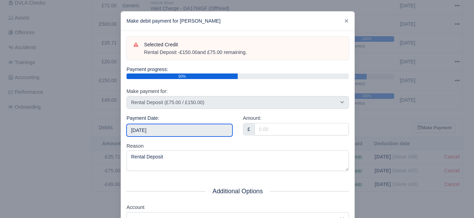
click at [187, 127] on input "2025-10-18" at bounding box center [179, 130] width 106 height 13
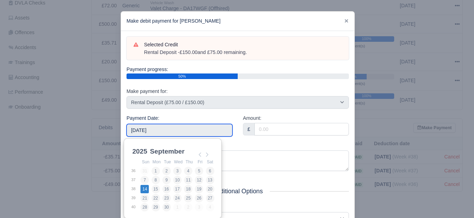
type input "2025-09-14"
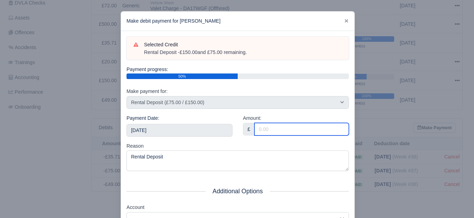
click at [283, 132] on input "Amount:" at bounding box center [301, 129] width 94 height 13
paste input "75"
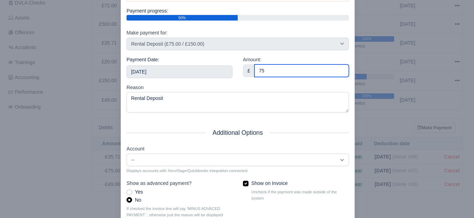
scroll to position [105, 0]
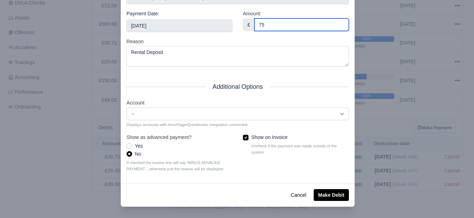
type input "75"
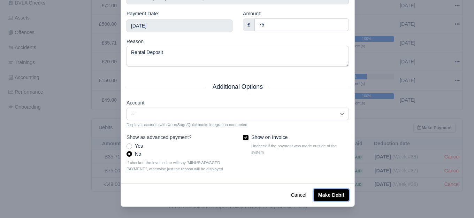
click at [321, 197] on button "Make Debit" at bounding box center [330, 195] width 35 height 12
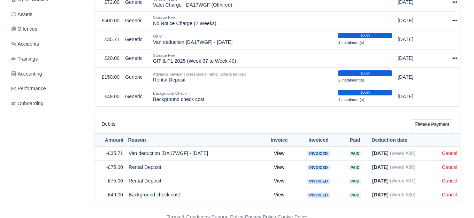
scroll to position [174, 0]
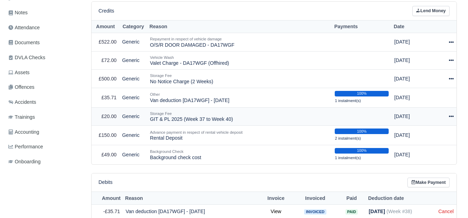
click at [451, 112] on div at bounding box center [447, 116] width 14 height 8
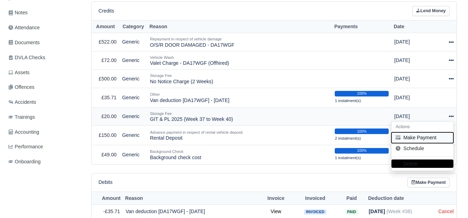
click at [416, 132] on button "Make Payment" at bounding box center [423, 137] width 62 height 11
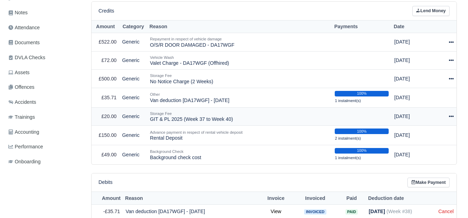
select select "7648"
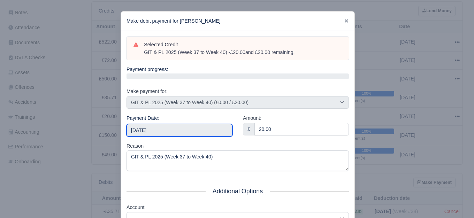
click at [155, 135] on input "[DATE]" at bounding box center [179, 130] width 106 height 13
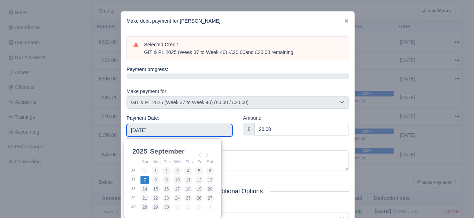
type input "2025-09-07"
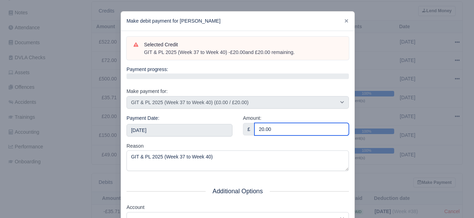
click at [293, 123] on input "20.00" at bounding box center [301, 129] width 94 height 13
click at [293, 123] on input "5" at bounding box center [301, 129] width 94 height 13
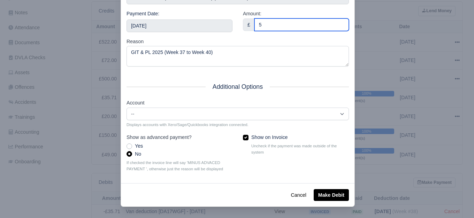
type input "5"
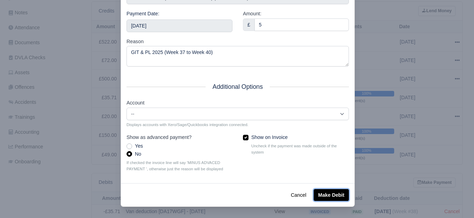
click at [326, 198] on button "Make Debit" at bounding box center [330, 195] width 35 height 12
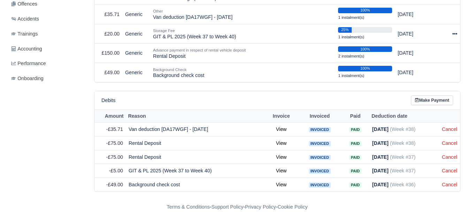
scroll to position [199, 0]
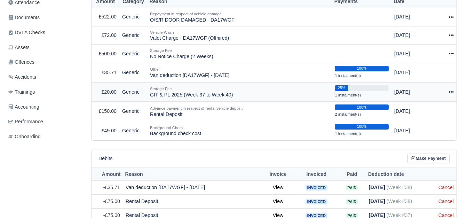
click at [450, 89] on icon at bounding box center [451, 91] width 5 height 5
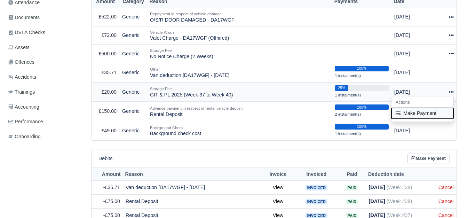
click at [422, 109] on button "Make Payment" at bounding box center [423, 113] width 62 height 11
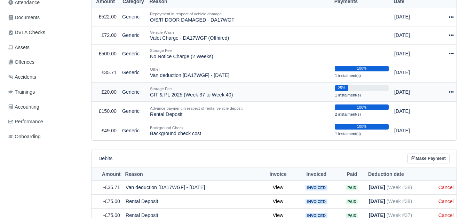
select select "7648"
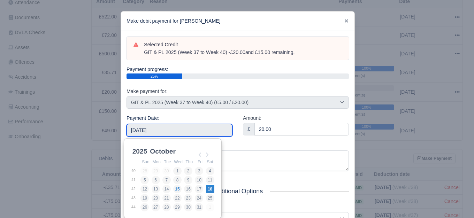
click at [207, 132] on input "[DATE]" at bounding box center [179, 130] width 106 height 13
type input "2025-09-14"
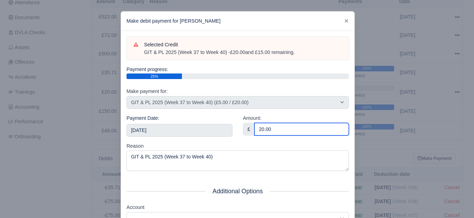
click at [269, 132] on input "20.00" at bounding box center [301, 129] width 94 height 13
paste input "5"
type input "5"
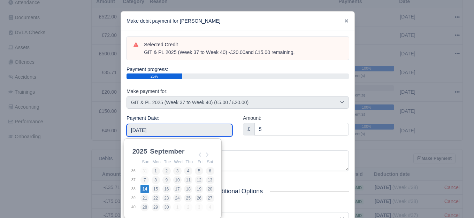
click at [205, 133] on input "2025-09-14" at bounding box center [179, 130] width 106 height 13
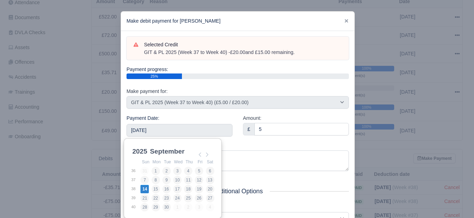
click at [234, 139] on div "Payment Date: 2025-09-14" at bounding box center [179, 128] width 116 height 28
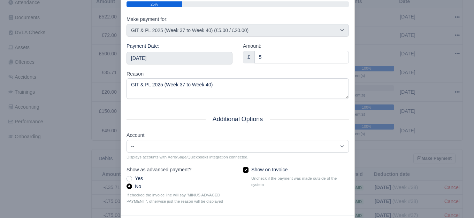
scroll to position [105, 0]
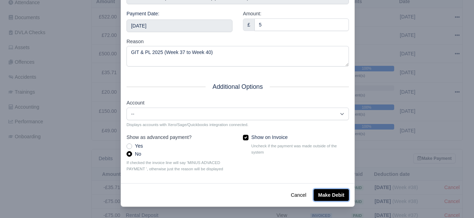
click at [326, 191] on button "Make Debit" at bounding box center [330, 195] width 35 height 12
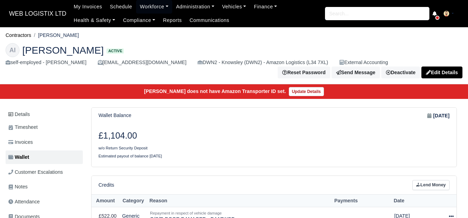
scroll to position [174, 0]
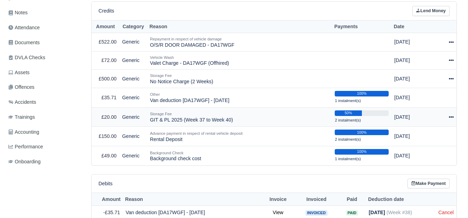
click at [453, 115] on icon at bounding box center [451, 117] width 5 height 5
click at [429, 135] on button "Make Payment" at bounding box center [423, 138] width 62 height 11
select select "7648"
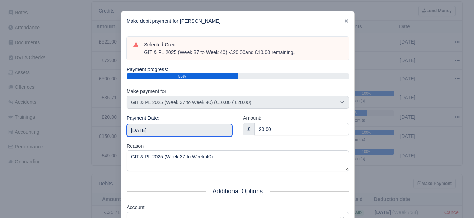
click at [174, 128] on input "[DATE]" at bounding box center [179, 130] width 106 height 13
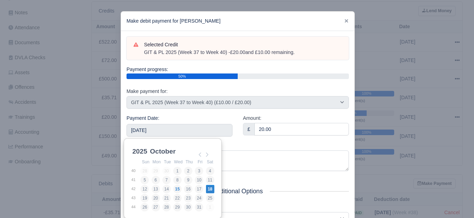
click at [419, 109] on div at bounding box center [237, 109] width 474 height 218
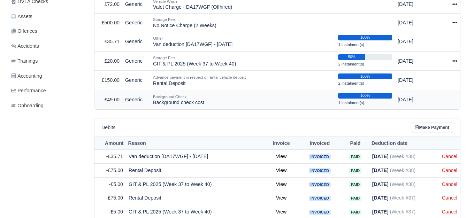
scroll to position [271, 0]
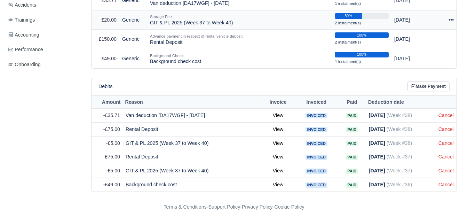
click at [451, 17] on icon at bounding box center [451, 19] width 5 height 5
click at [428, 38] on button "Make Payment" at bounding box center [423, 41] width 62 height 11
select select "7648"
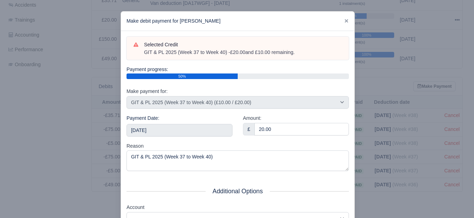
click at [174, 137] on div "Payment Date: 2025-10-18" at bounding box center [179, 128] width 116 height 28
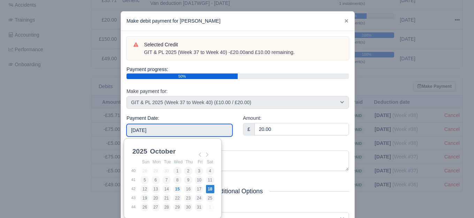
click at [176, 135] on input "2025-10-18" at bounding box center [179, 130] width 106 height 13
type input "2025-09-21"
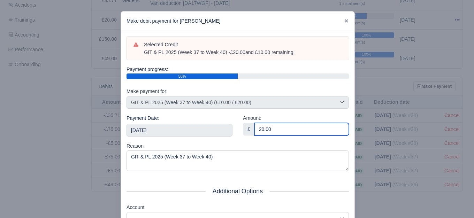
click at [280, 131] on input "20.00" at bounding box center [301, 129] width 94 height 13
paste input "5"
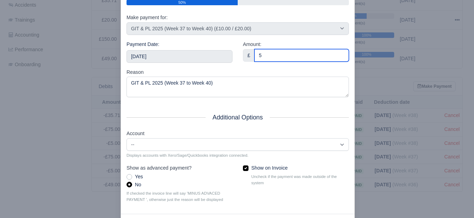
scroll to position [105, 0]
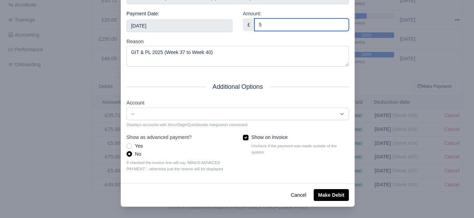
type input "5"
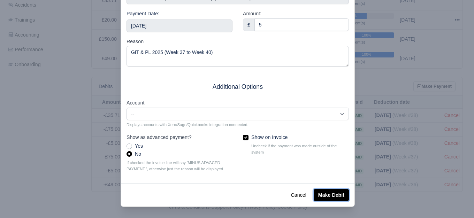
click at [332, 197] on button "Make Debit" at bounding box center [330, 195] width 35 height 12
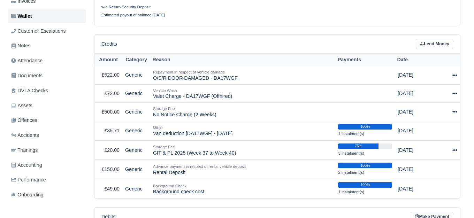
scroll to position [174, 0]
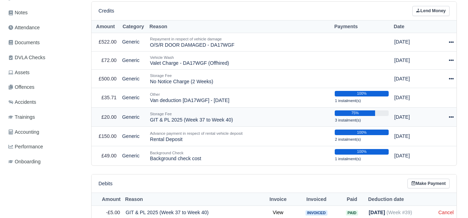
click at [453, 115] on icon at bounding box center [451, 117] width 5 height 5
click at [439, 133] on button "Make Payment" at bounding box center [423, 138] width 62 height 11
select select "7648"
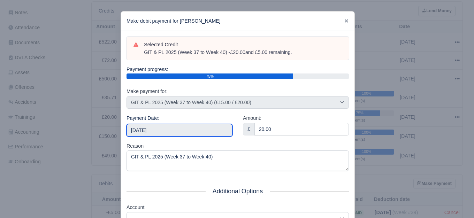
click at [171, 131] on input "2025-10-18" at bounding box center [179, 130] width 106 height 13
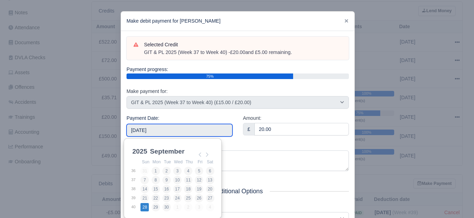
type input "2025-09-28"
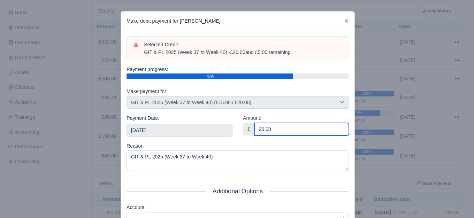
click at [278, 128] on input "20.00" at bounding box center [301, 129] width 94 height 13
paste input "5"
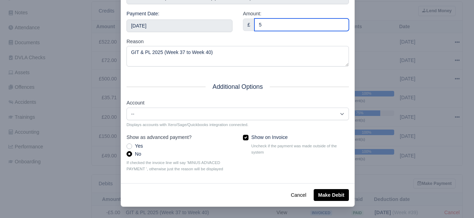
scroll to position [105, 0]
type input "5"
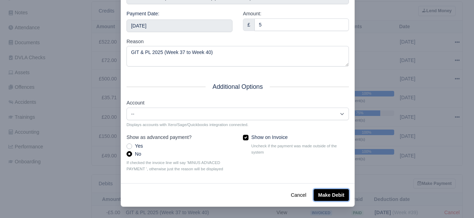
click at [319, 195] on button "Make Debit" at bounding box center [330, 195] width 35 height 12
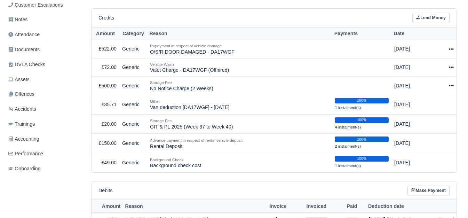
scroll to position [232, 0]
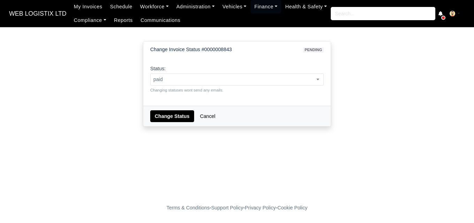
select select "paid"
click at [163, 116] on button "Change Status" at bounding box center [172, 116] width 44 height 12
select select "paid"
